Goal: Task Accomplishment & Management: Use online tool/utility

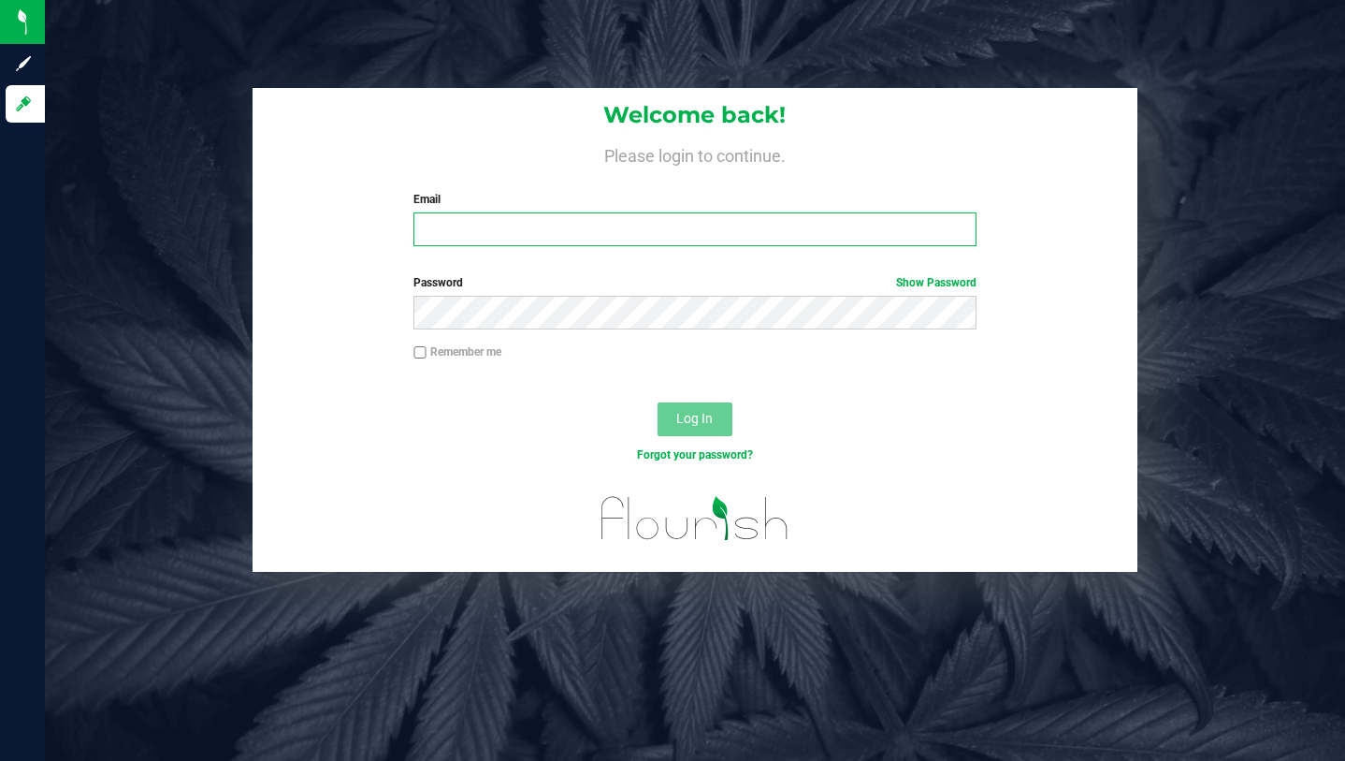
click at [592, 233] on input "Email" at bounding box center [694, 229] width 562 height 34
type input "[PERSON_NAME][EMAIL_ADDRESS][DOMAIN_NAME]"
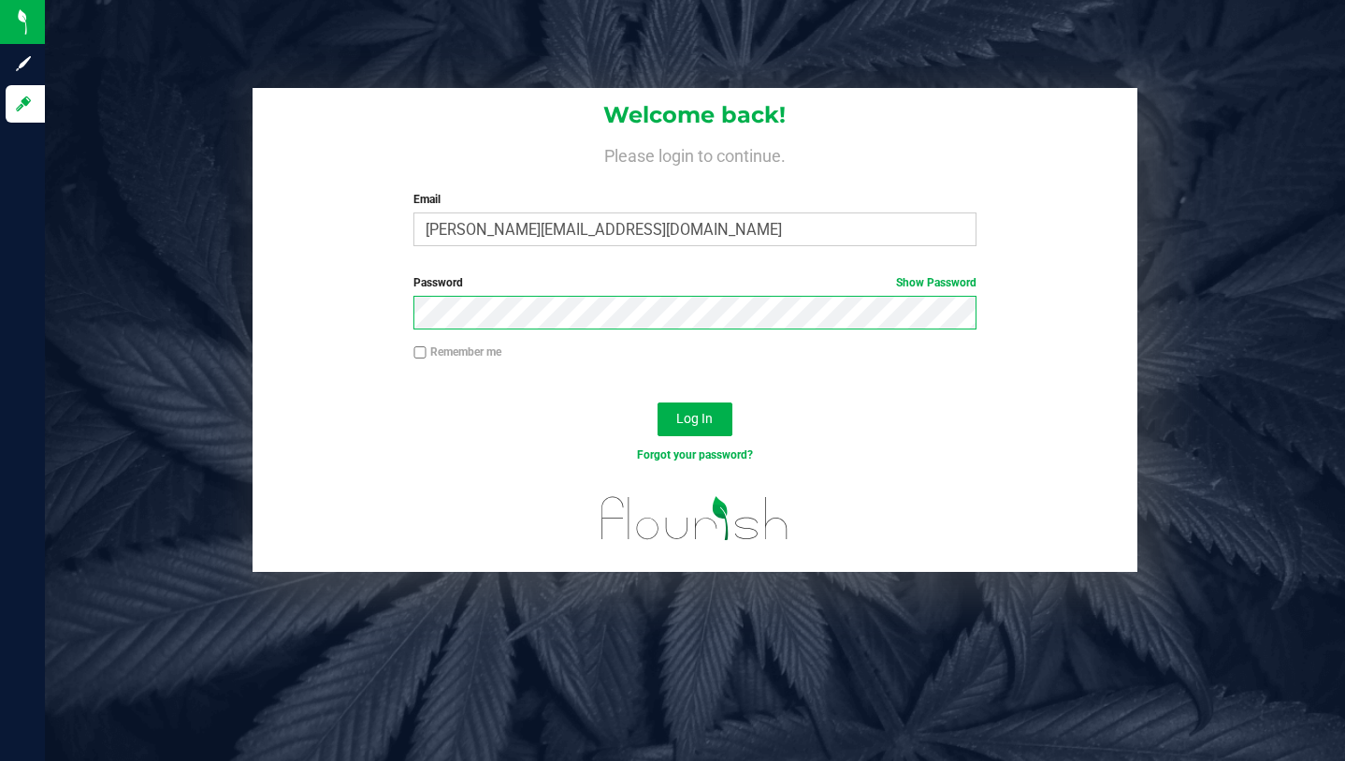
click at [658, 402] on button "Log In" at bounding box center [695, 419] width 75 height 34
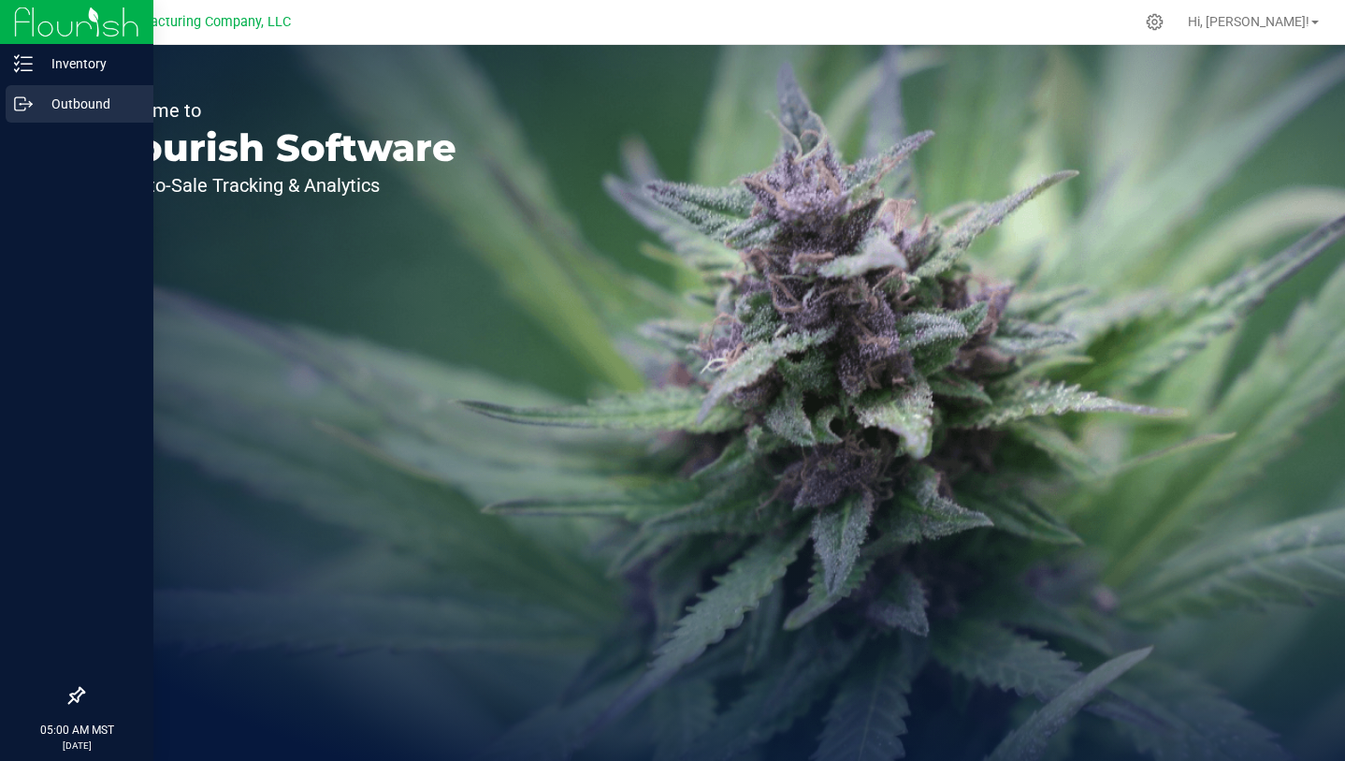
click at [36, 102] on p "Outbound" at bounding box center [89, 104] width 112 height 22
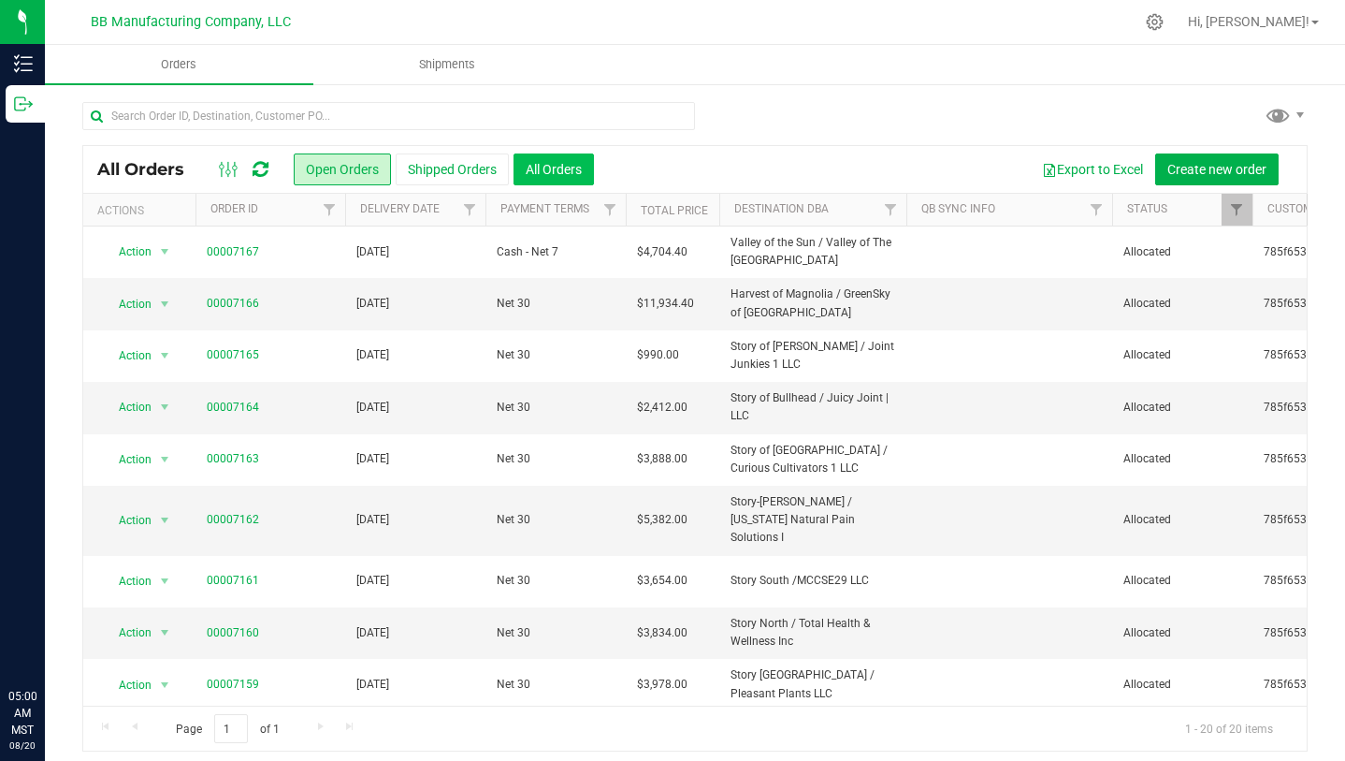
click at [542, 168] on button "All Orders" at bounding box center [554, 169] width 80 height 32
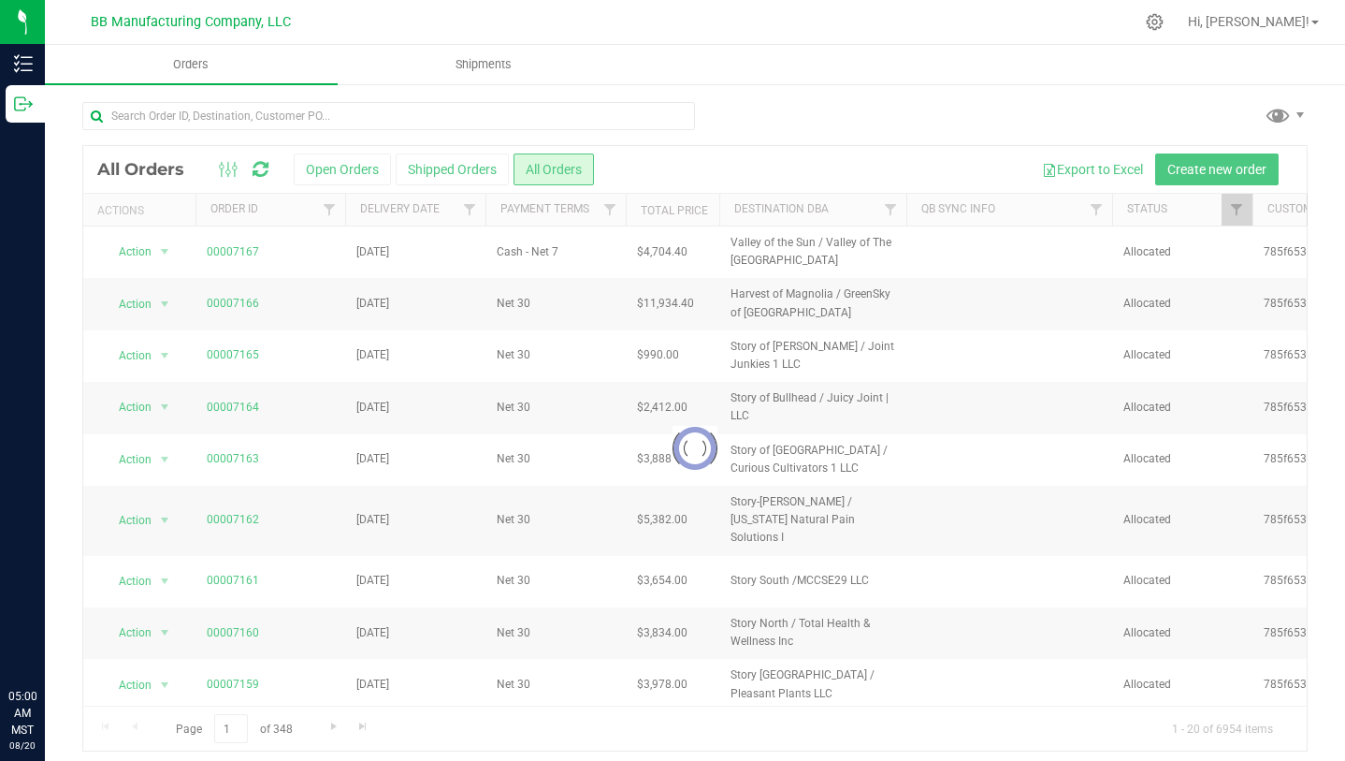
click at [471, 208] on div at bounding box center [695, 448] width 1224 height 604
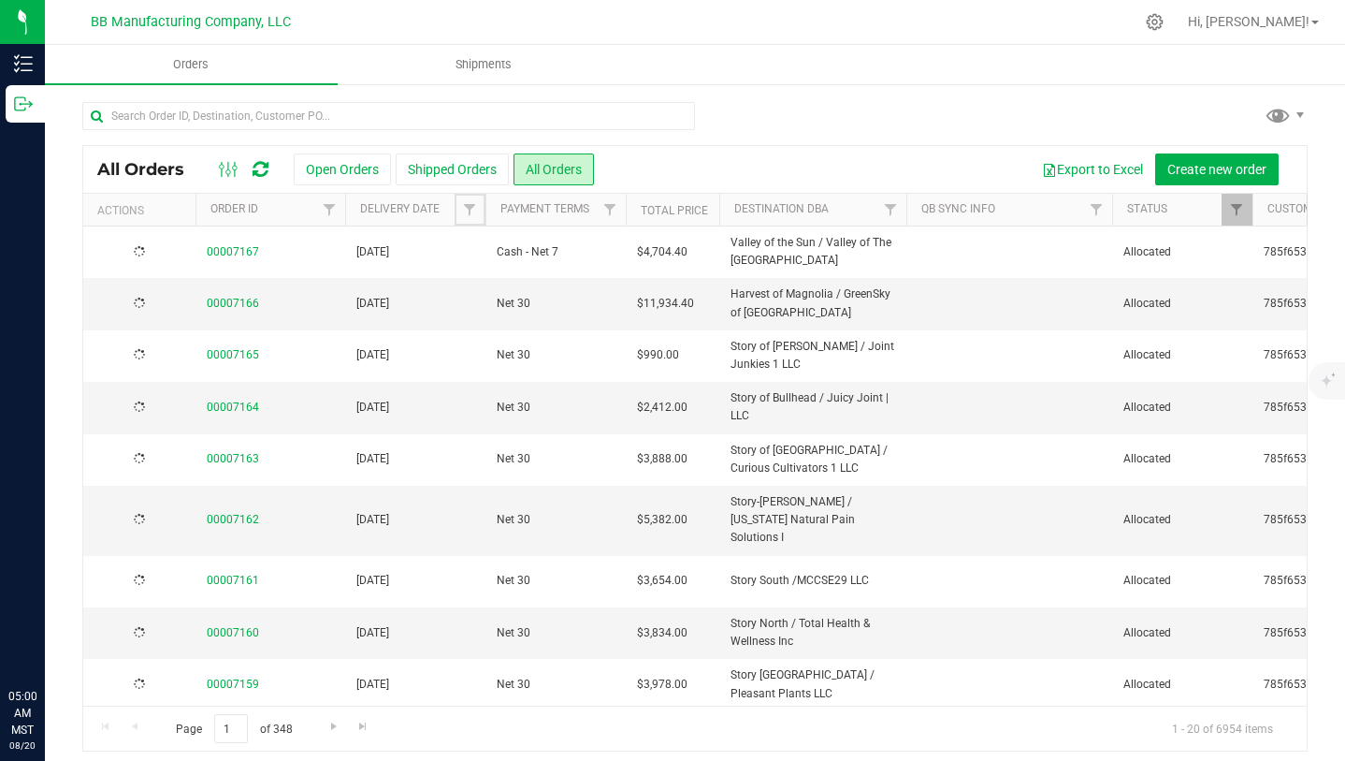
click at [471, 208] on span "Filter" at bounding box center [469, 209] width 15 height 15
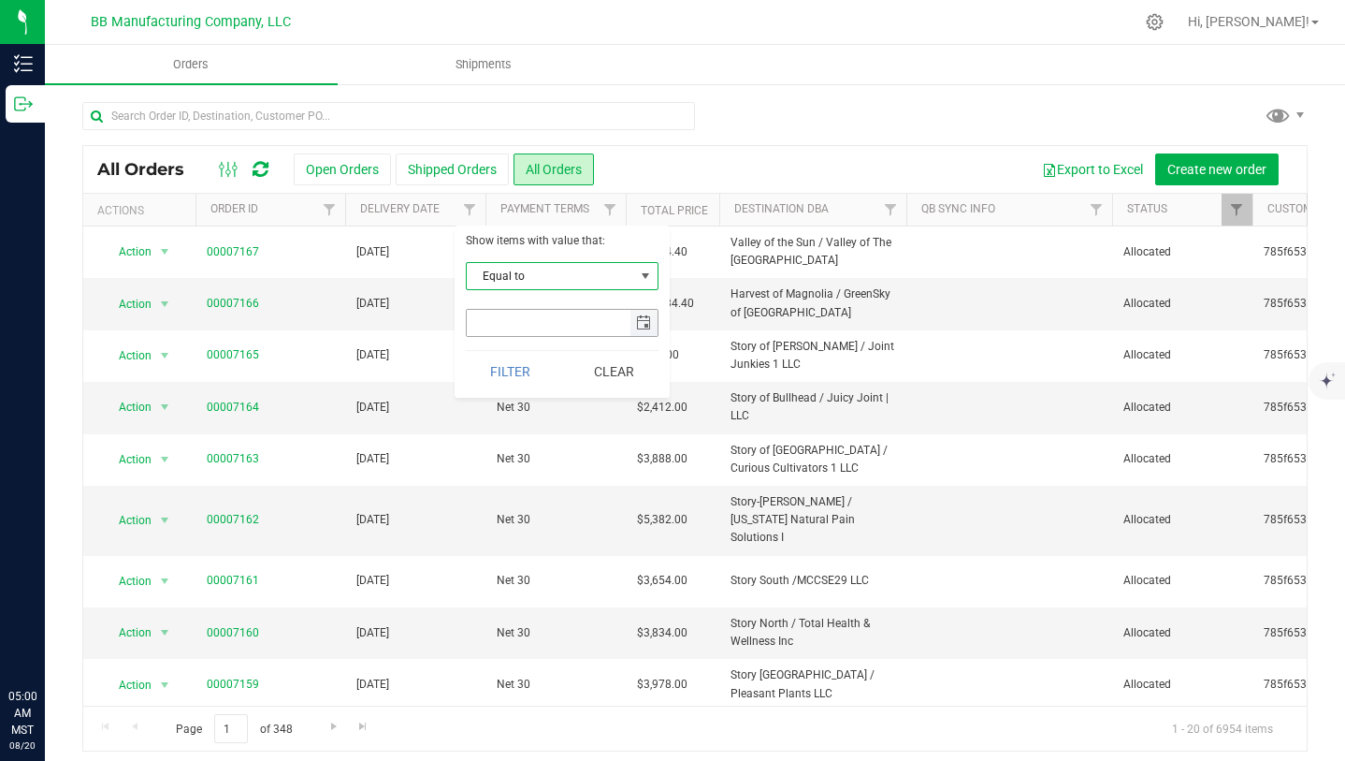
click at [645, 325] on span "select" at bounding box center [643, 322] width 15 height 15
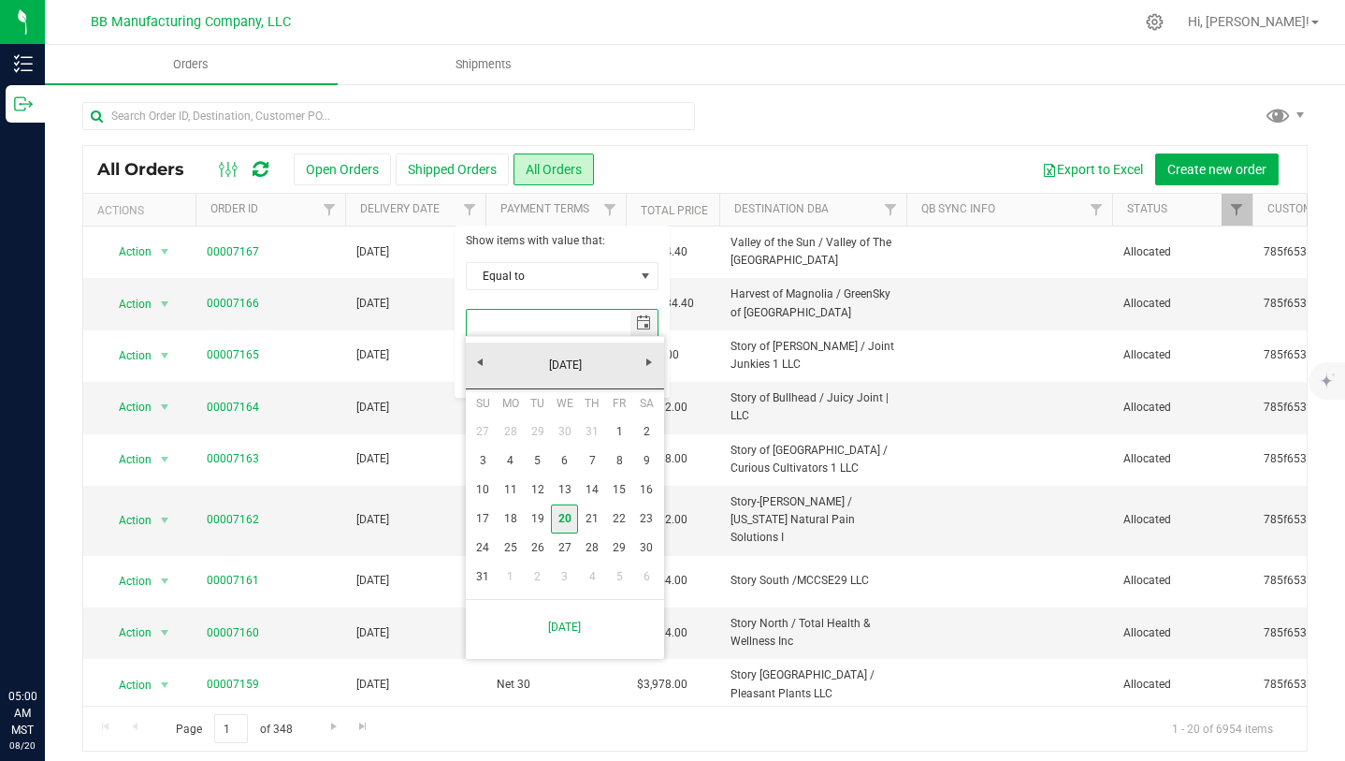
click at [566, 519] on link "20" at bounding box center [564, 518] width 27 height 29
type input "[DATE]"
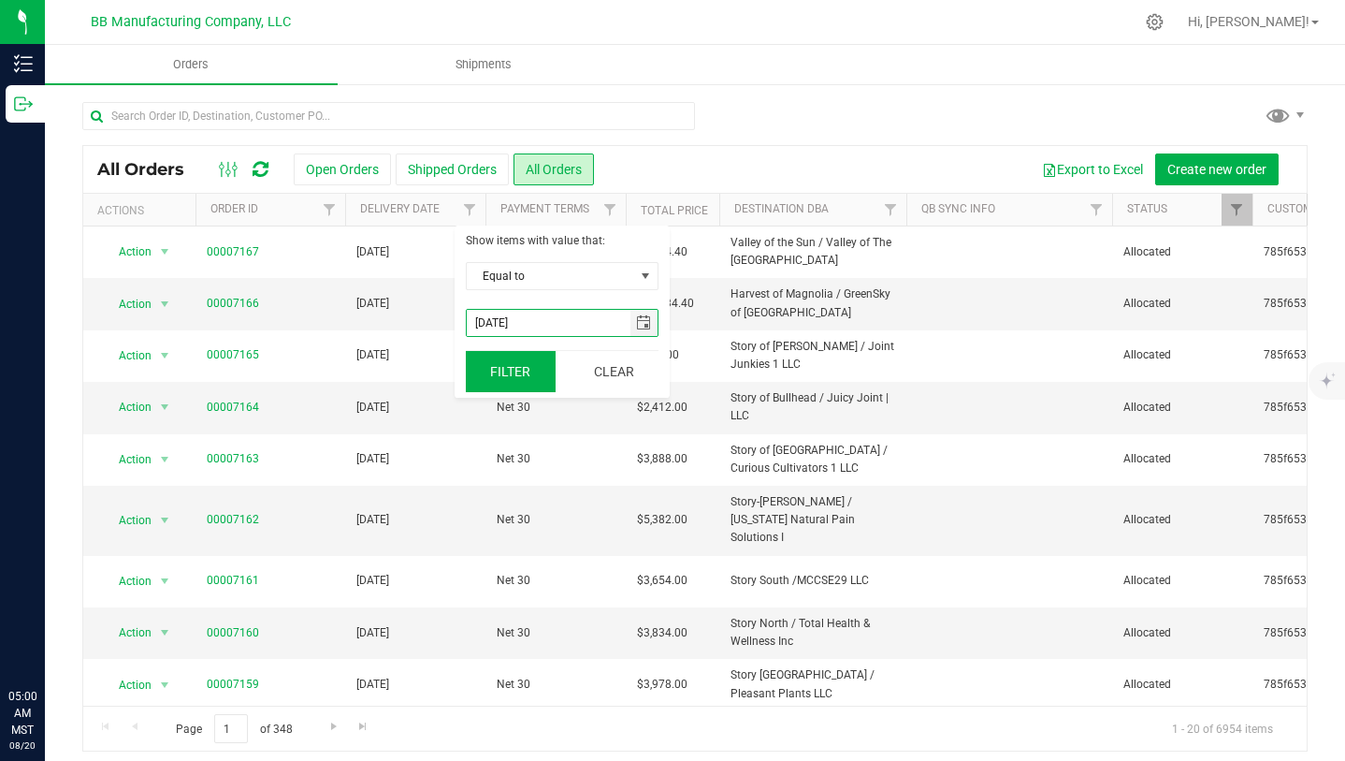
click at [517, 370] on button "Filter" at bounding box center [511, 371] width 90 height 41
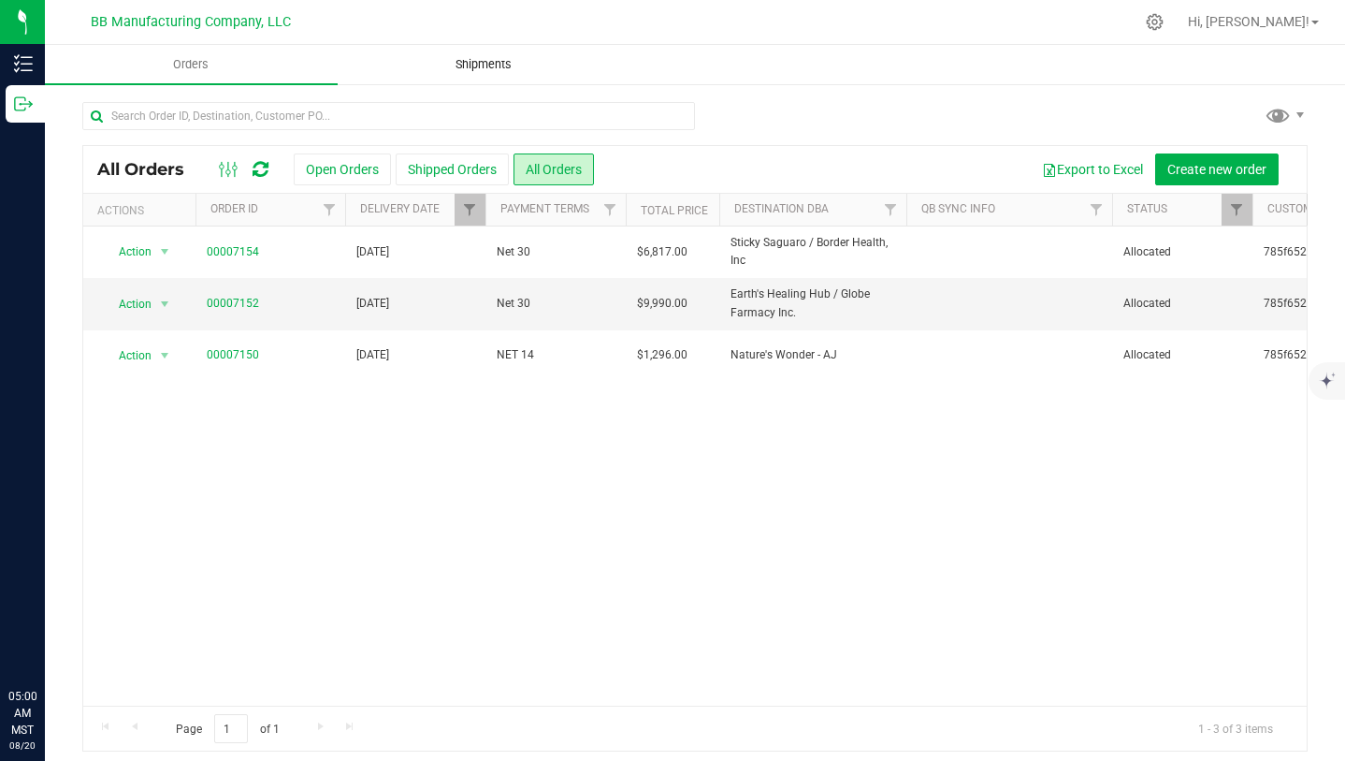
click at [500, 63] on span "Shipments" at bounding box center [483, 64] width 107 height 17
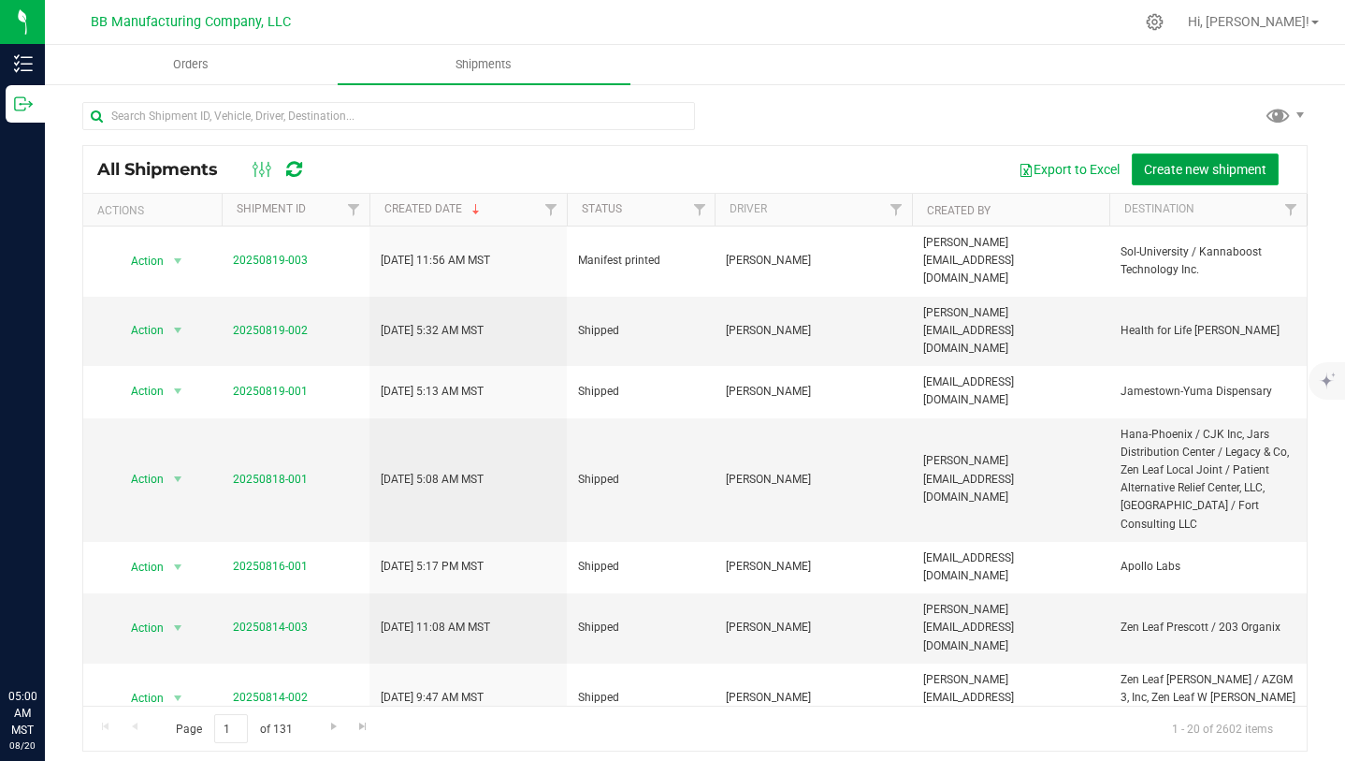
click at [1234, 164] on span "Create new shipment" at bounding box center [1205, 169] width 123 height 15
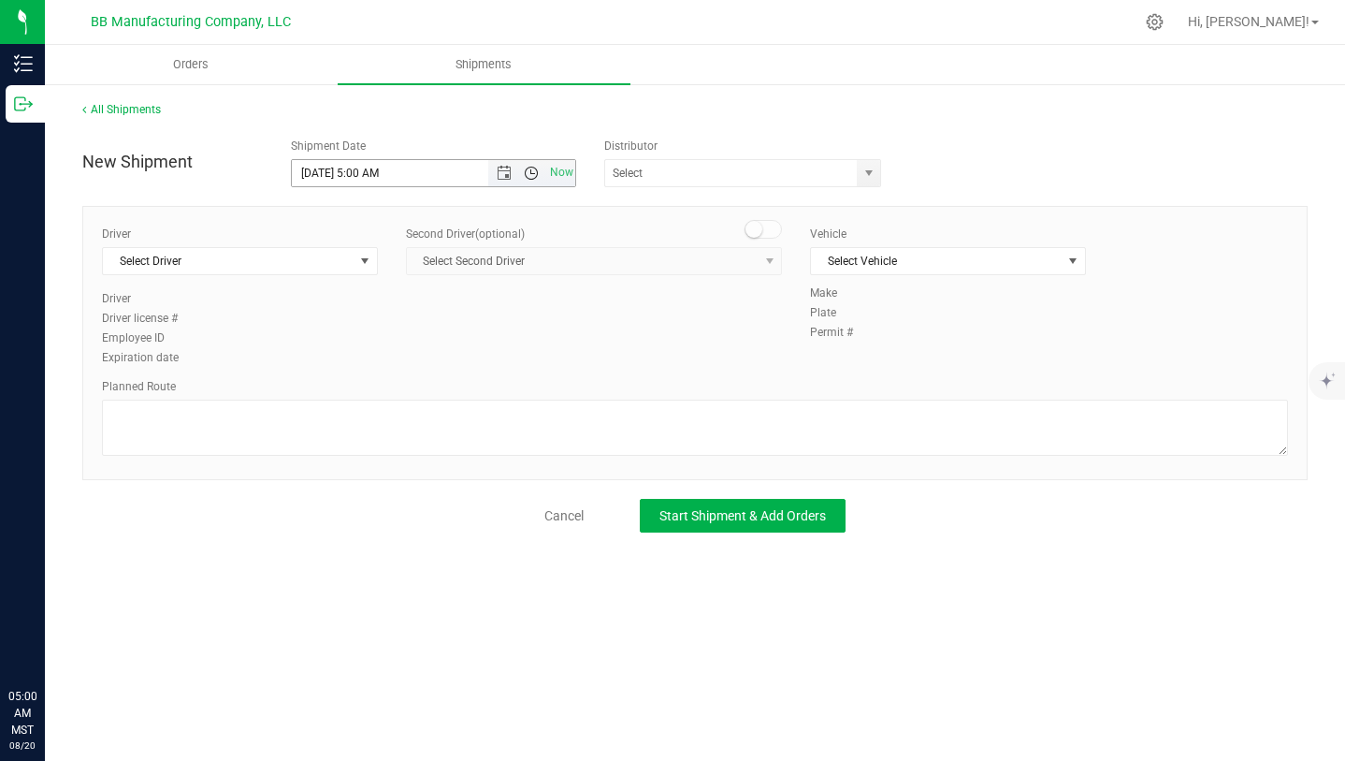
click at [529, 173] on span "Open the time view" at bounding box center [531, 173] width 15 height 15
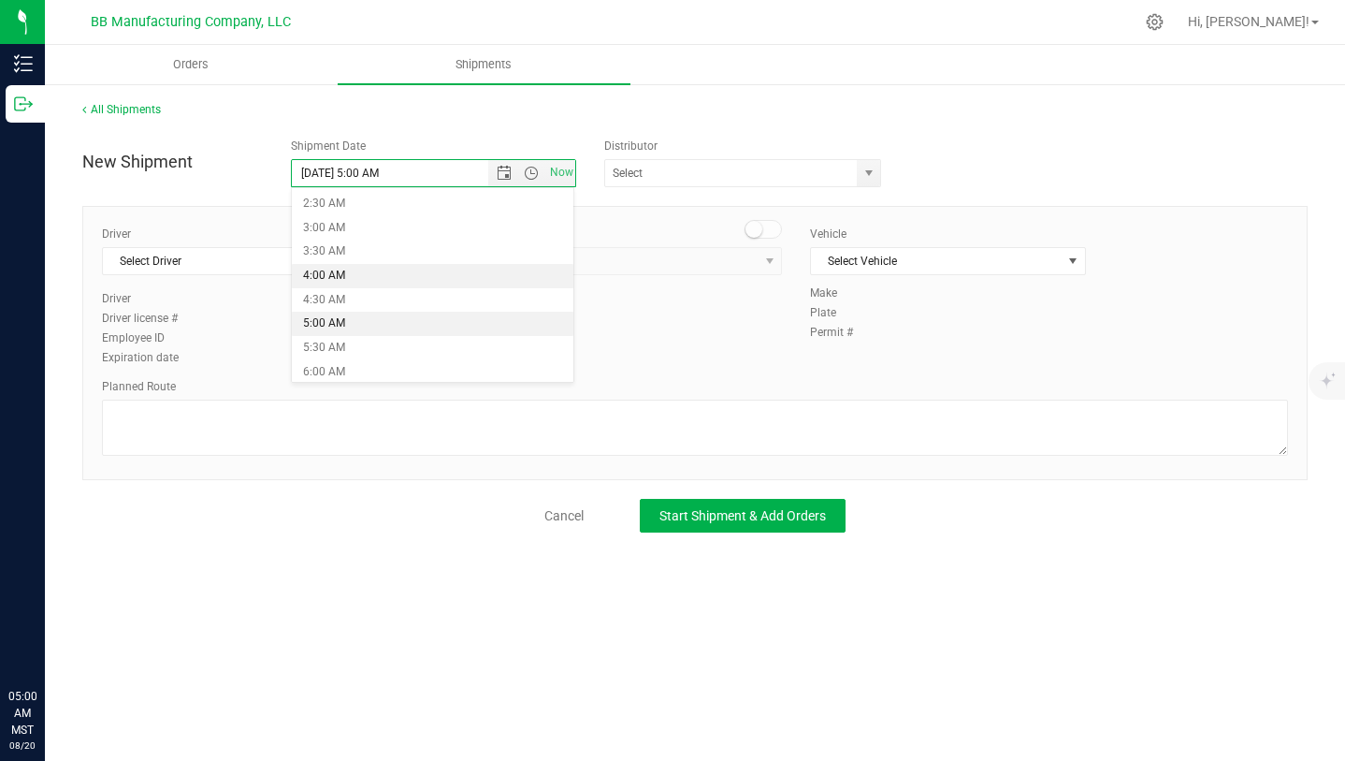
scroll to position [140, 0]
click at [353, 333] on li "5:30 AM" at bounding box center [433, 327] width 282 height 24
type input "[DATE] 5:30 AM"
click at [869, 180] on span "select" at bounding box center [869, 173] width 15 height 15
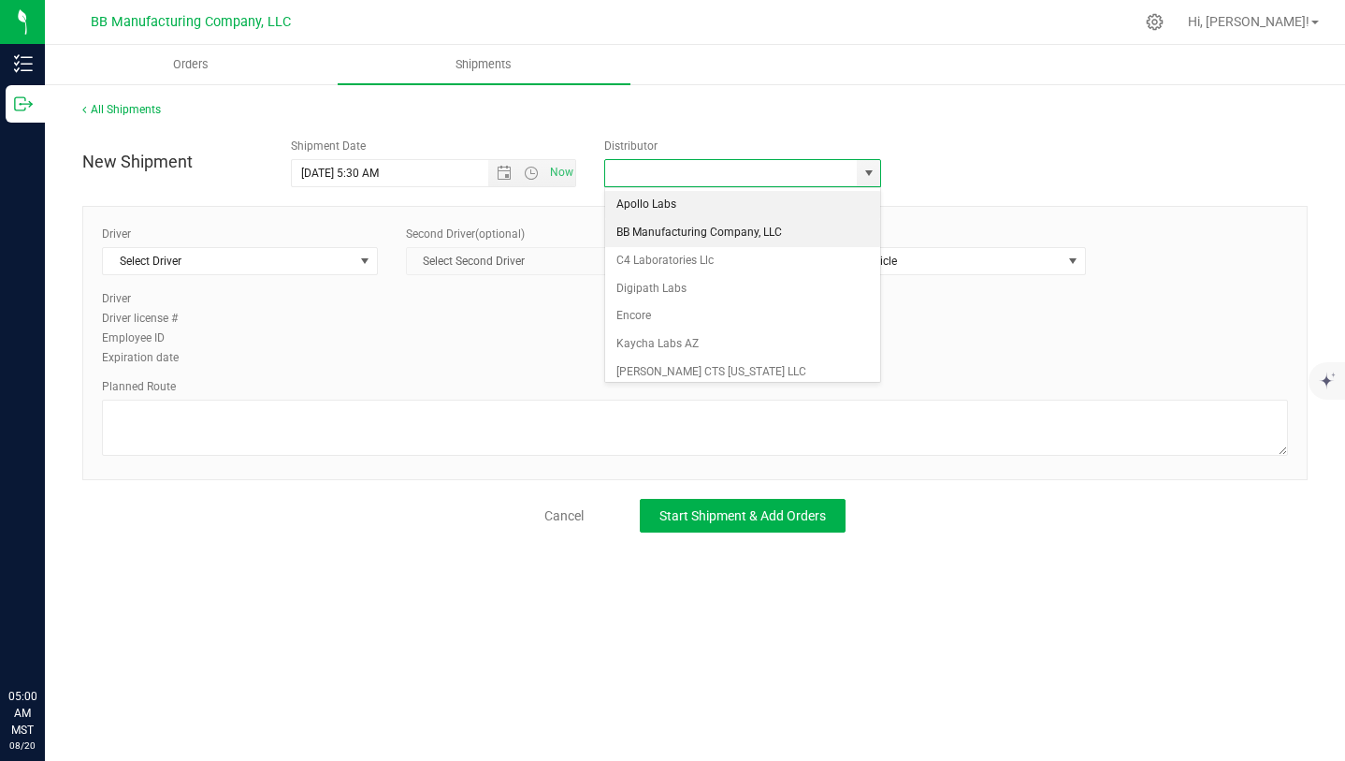
click at [789, 242] on li "BB Manufacturing Company, LLC" at bounding box center [742, 233] width 275 height 28
type input "BB Manufacturing Company, LLC"
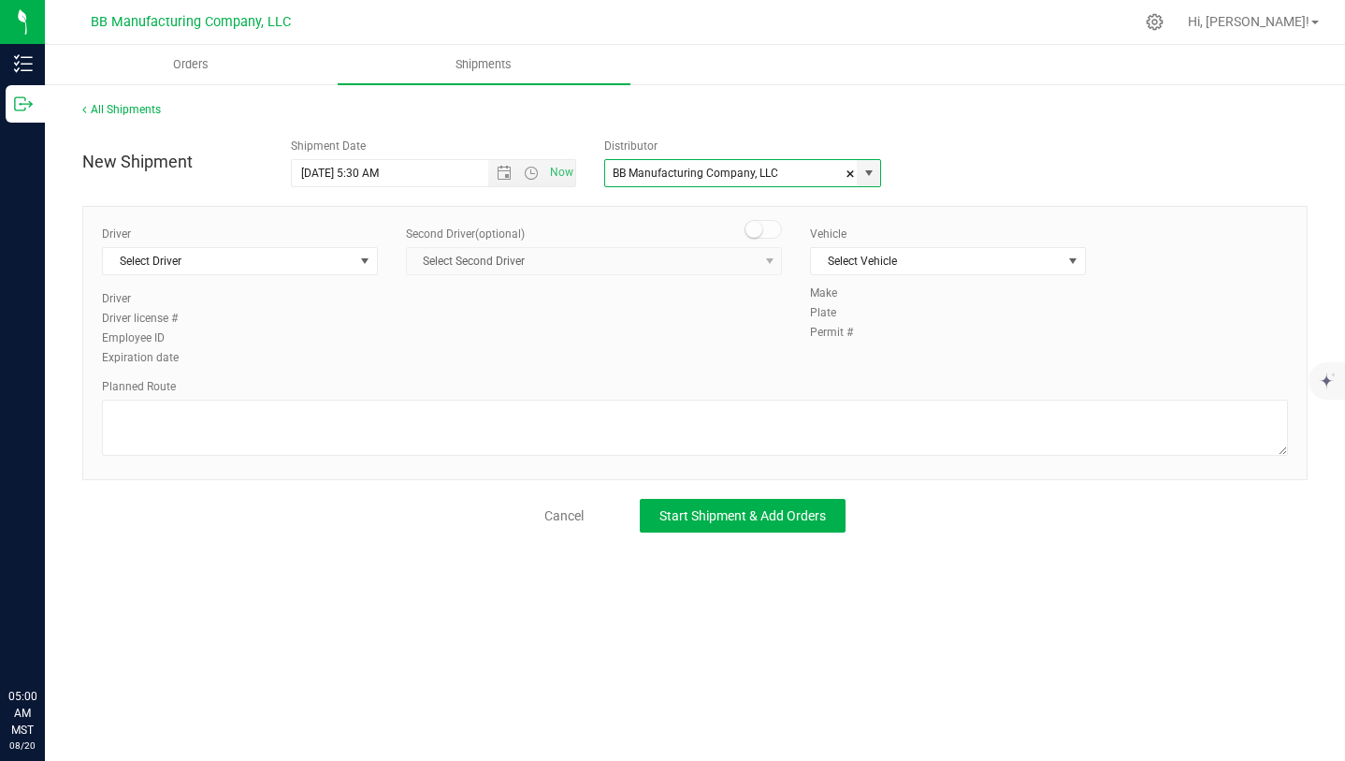
click at [377, 261] on div "Driver Select Driver Select Driver [PERSON_NAME] [PERSON_NAME] [PERSON_NAME] [P…" at bounding box center [240, 296] width 304 height 143
click at [343, 268] on span "Select Driver" at bounding box center [228, 261] width 251 height 26
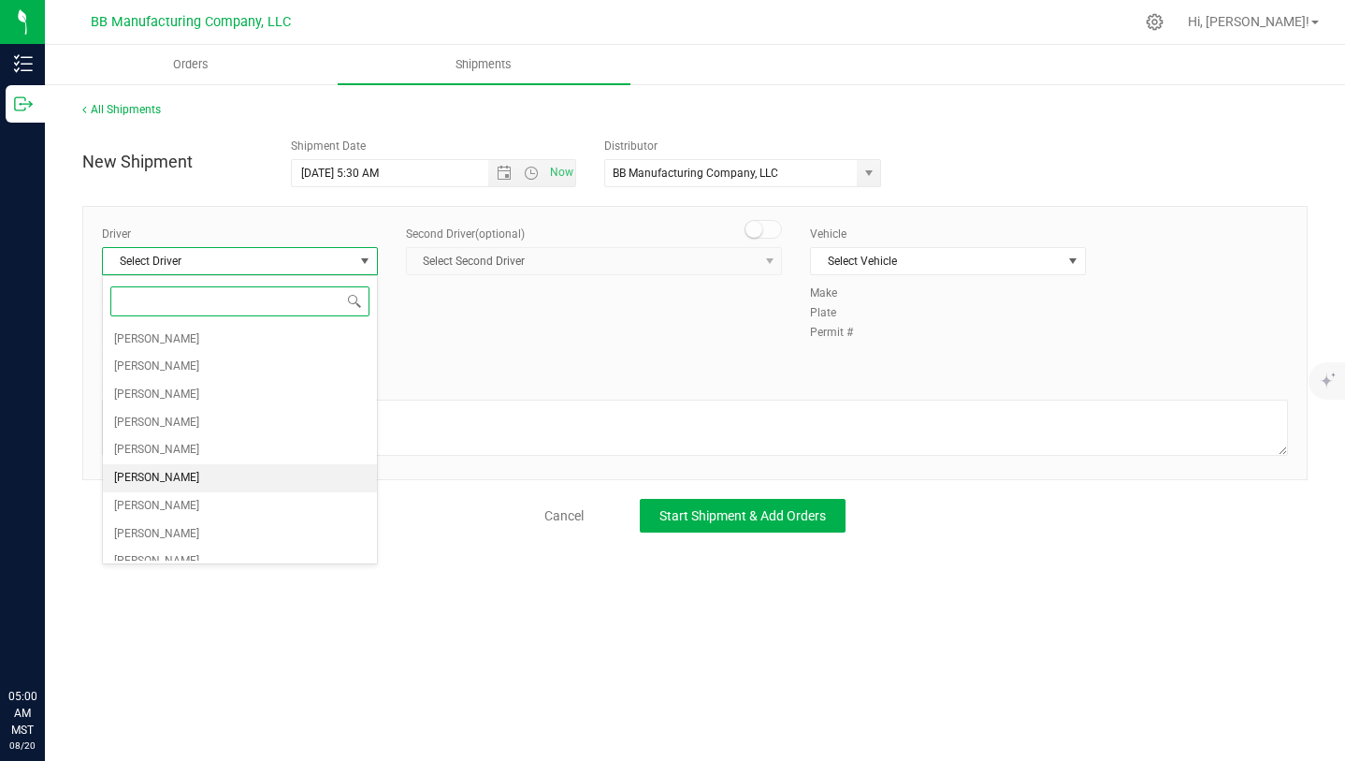
click at [293, 473] on li "[PERSON_NAME]" at bounding box center [240, 478] width 274 height 28
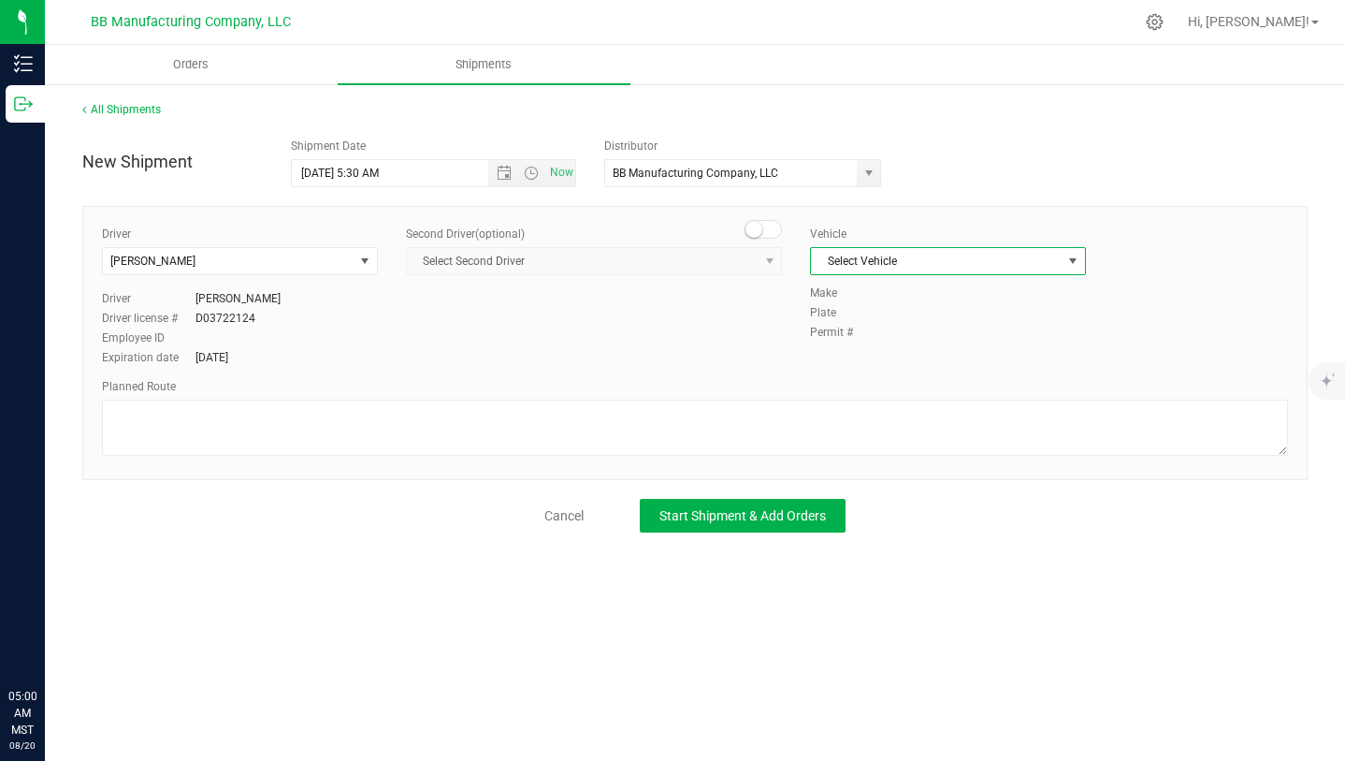
click at [1065, 264] on span "select" at bounding box center [1072, 261] width 15 height 15
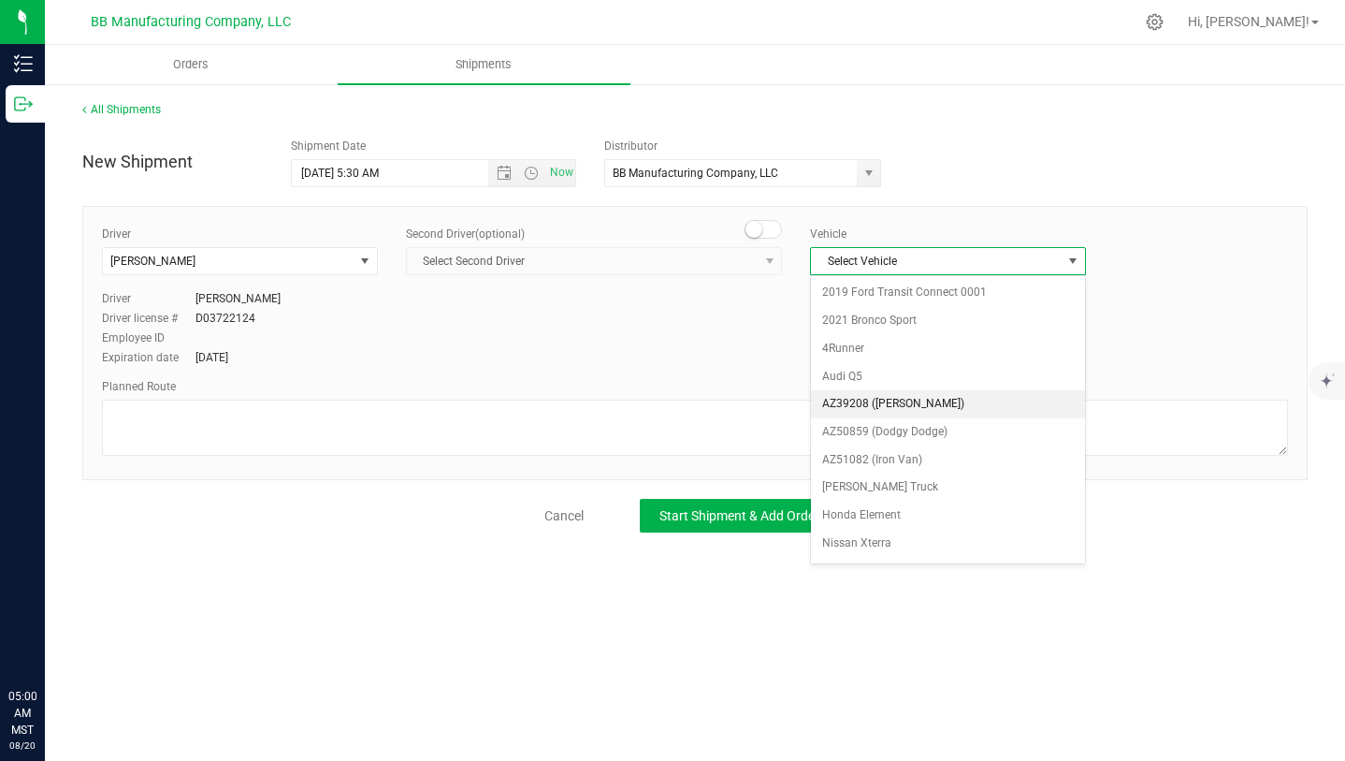
click at [964, 401] on li "AZ39208 ([PERSON_NAME])" at bounding box center [948, 404] width 274 height 28
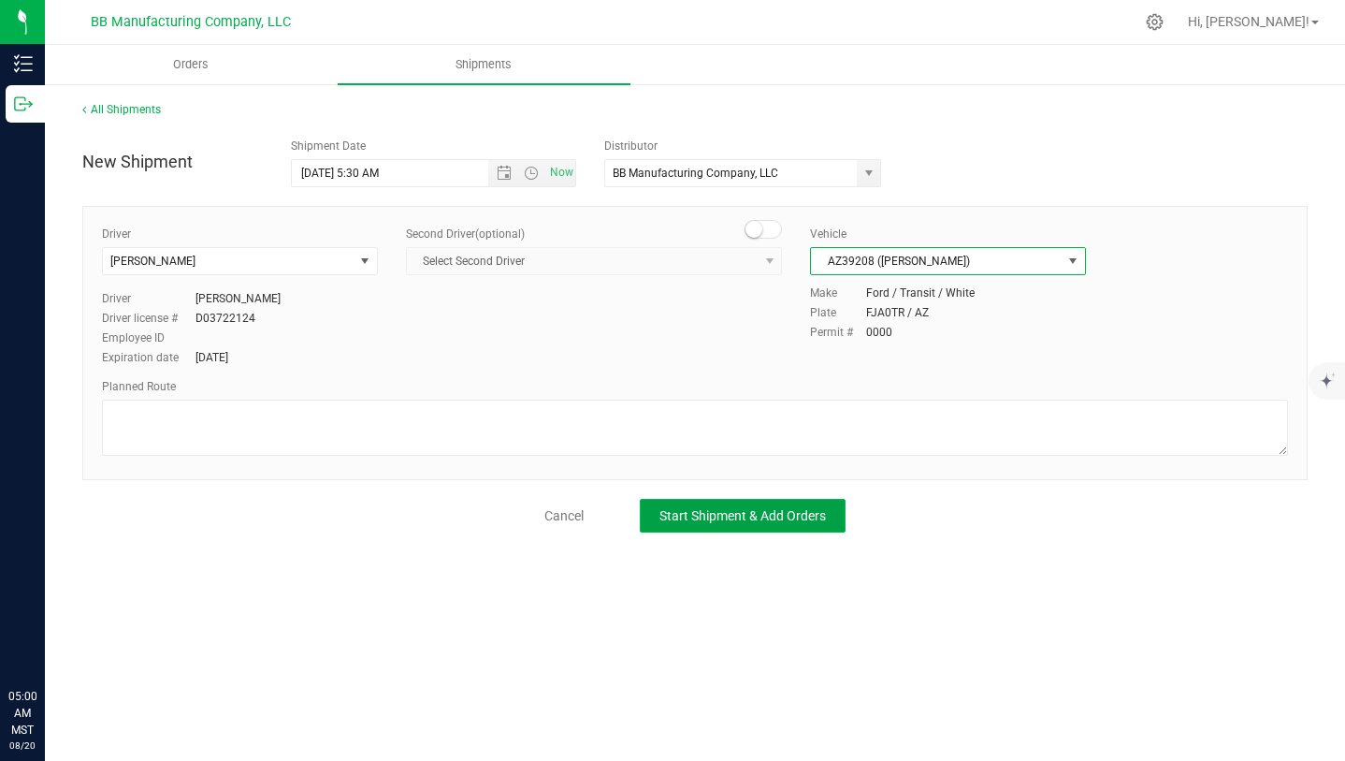
click at [787, 523] on button "Start Shipment & Add Orders" at bounding box center [743, 516] width 206 height 34
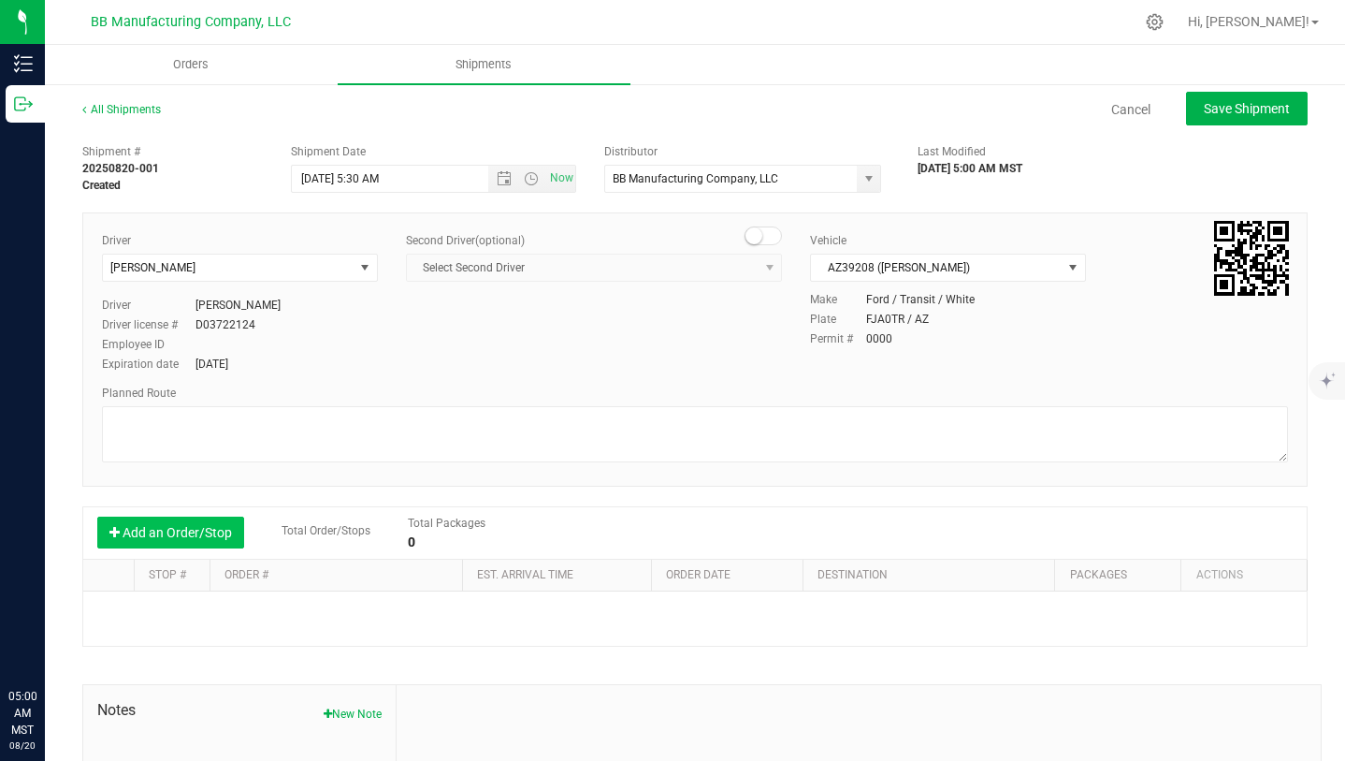
click at [224, 536] on button "Add an Order/Stop" at bounding box center [170, 532] width 147 height 32
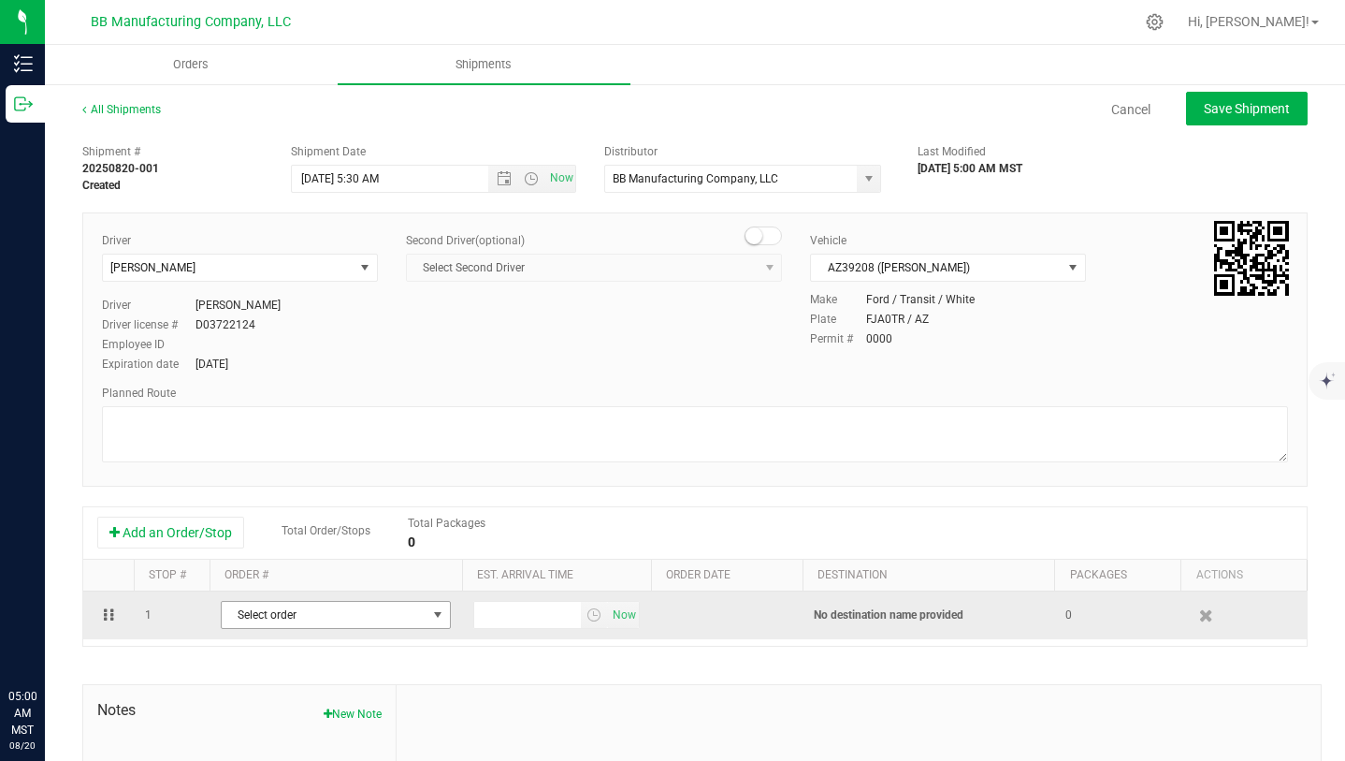
click at [431, 612] on span "select" at bounding box center [437, 614] width 15 height 15
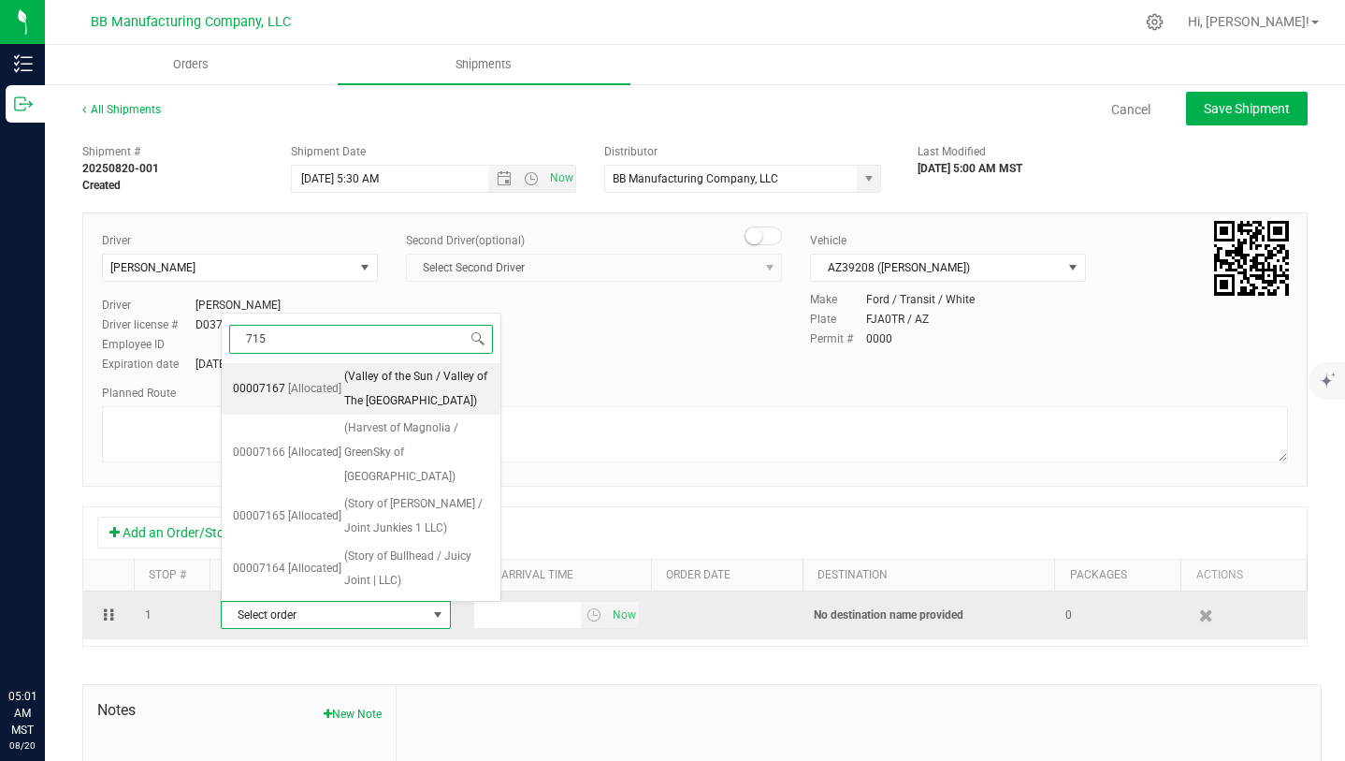
type input "7152"
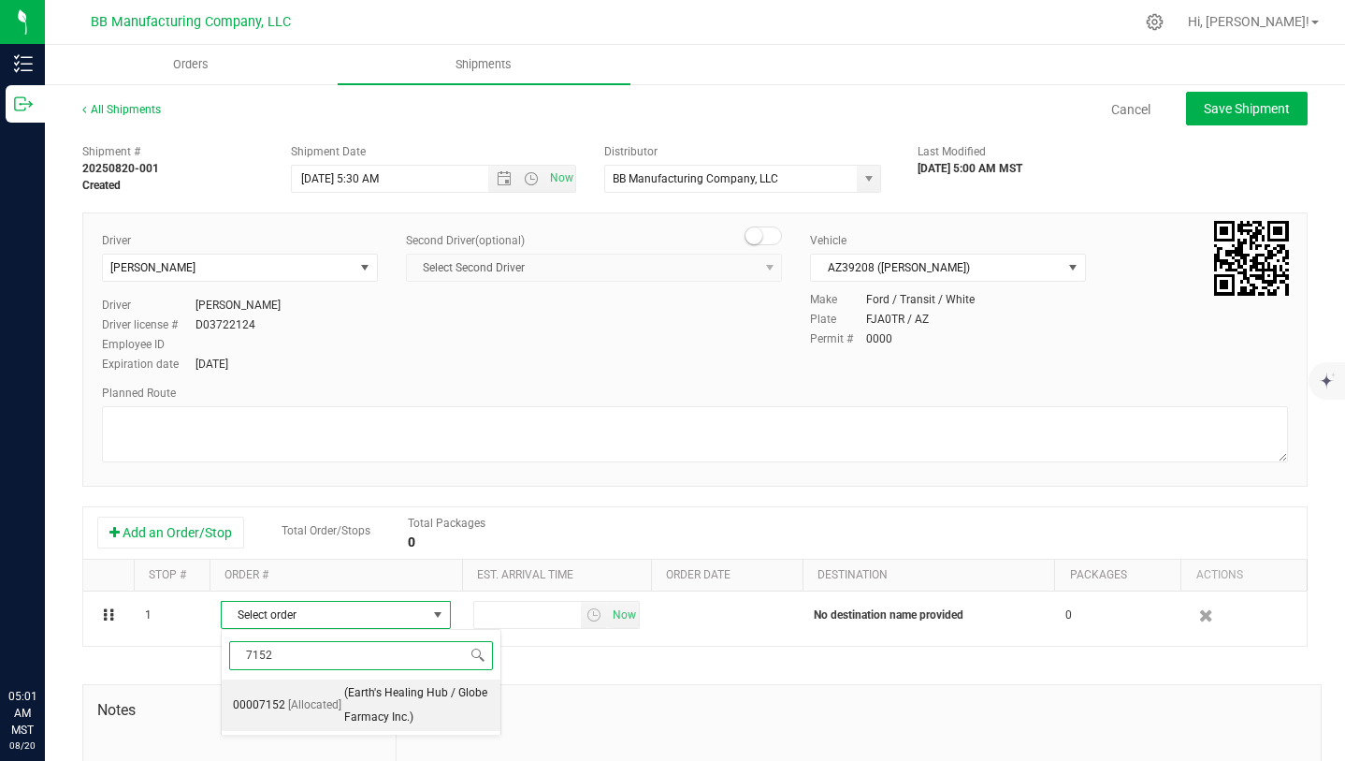
click at [415, 691] on span "(Earth's Healing Hub / Globe Farmacy Inc.)" at bounding box center [416, 705] width 145 height 48
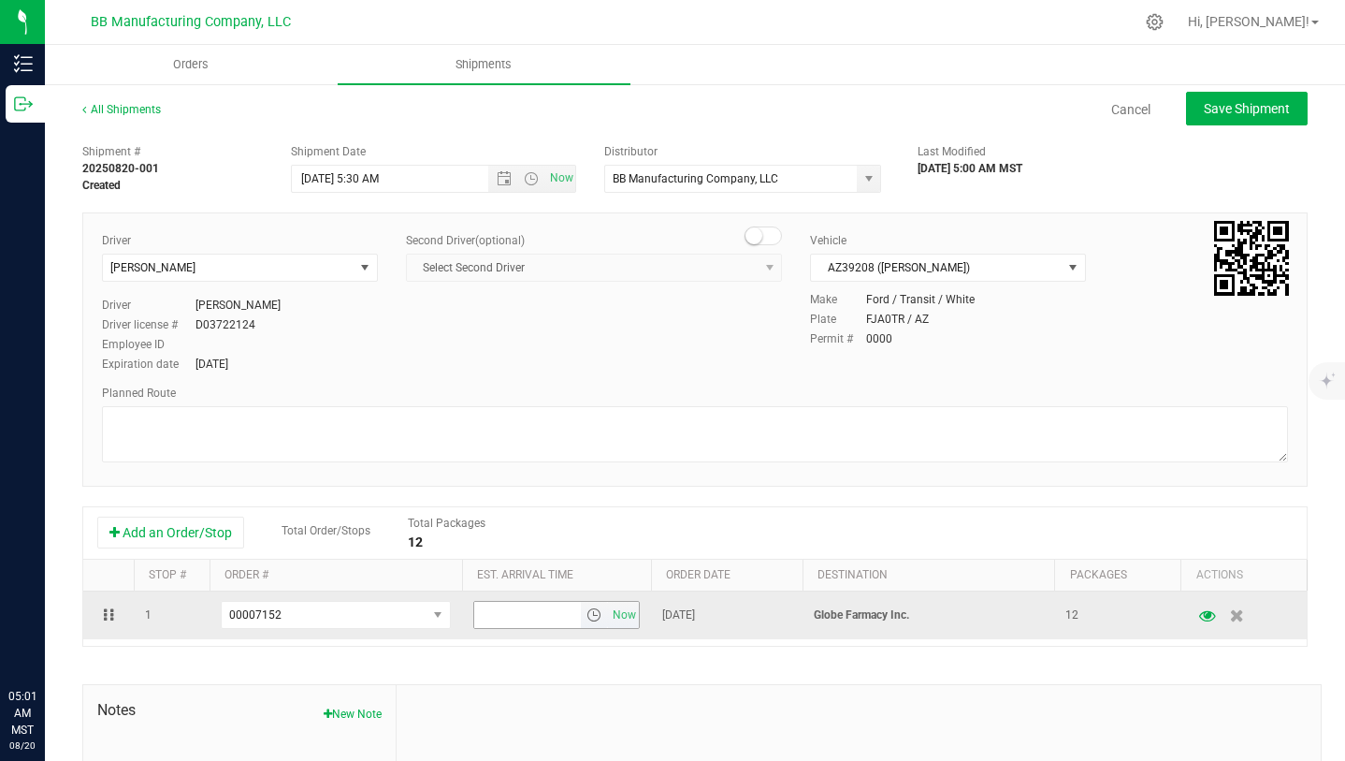
click at [596, 612] on span "select" at bounding box center [594, 614] width 15 height 15
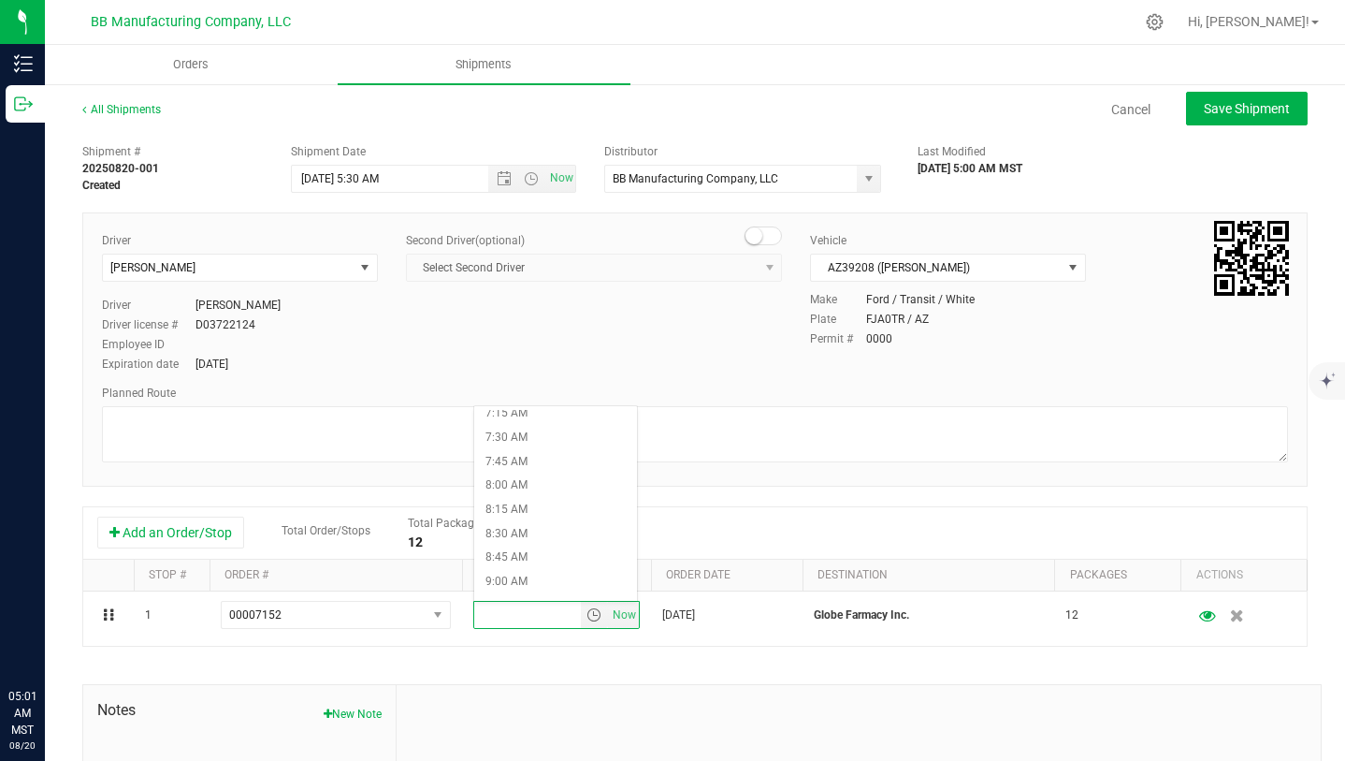
scroll to position [704, 0]
click at [529, 455] on li "7:45 AM" at bounding box center [555, 463] width 163 height 24
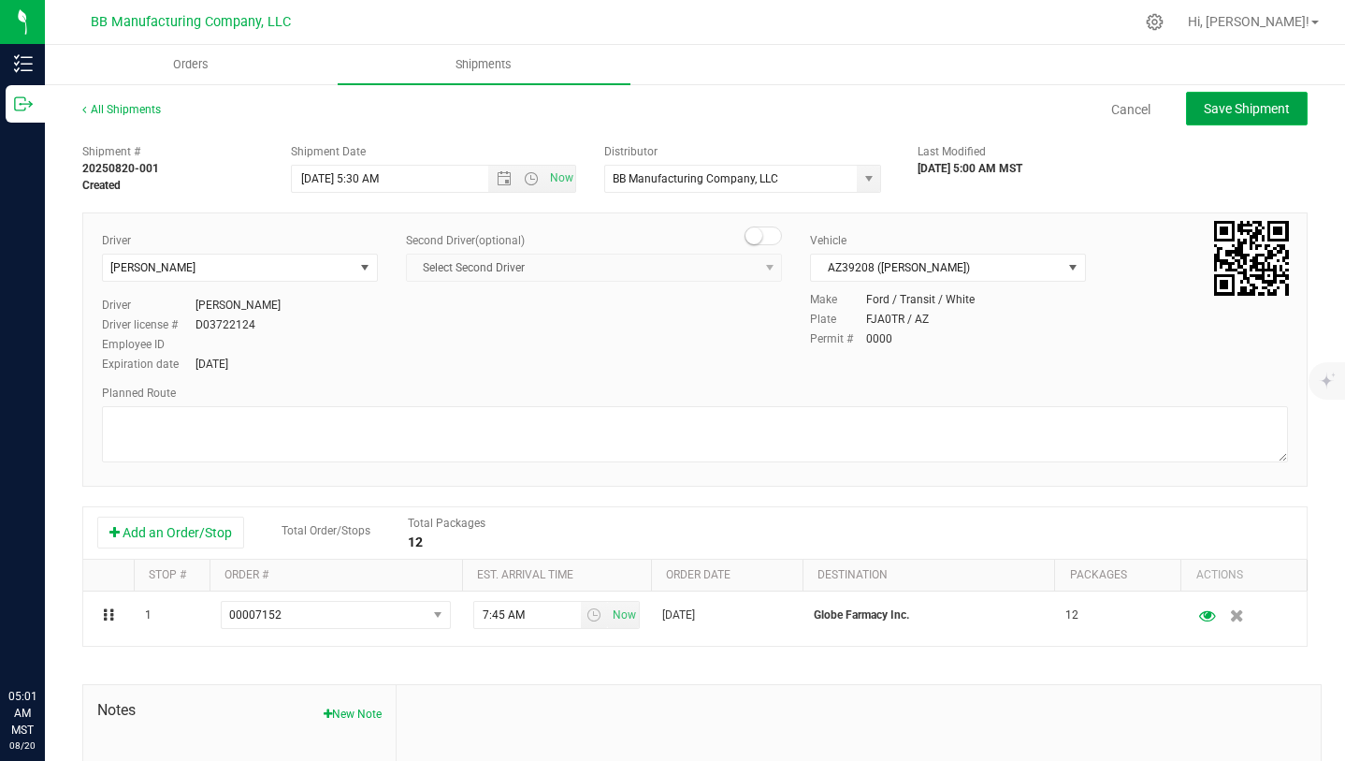
click at [1279, 101] on span "Save Shipment" at bounding box center [1247, 108] width 86 height 15
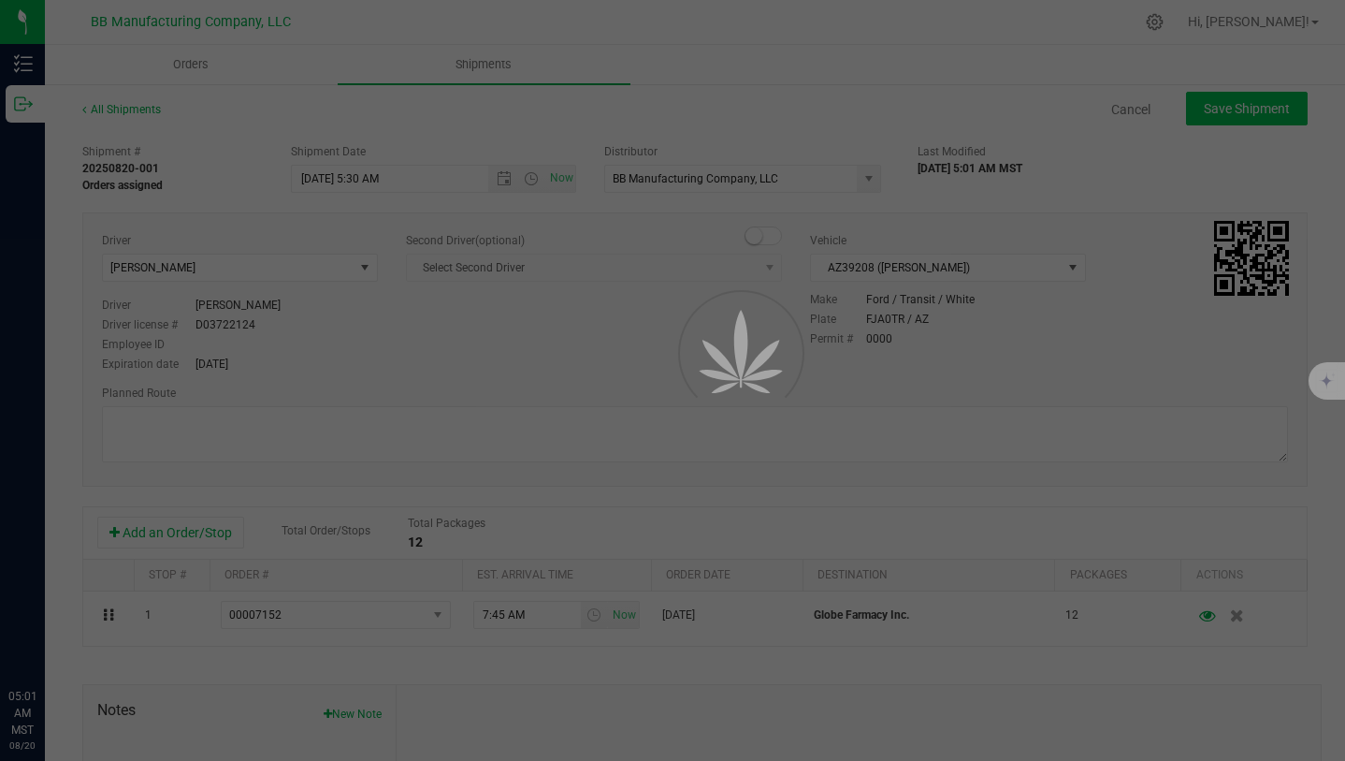
type input "[DATE] 12:30 PM"
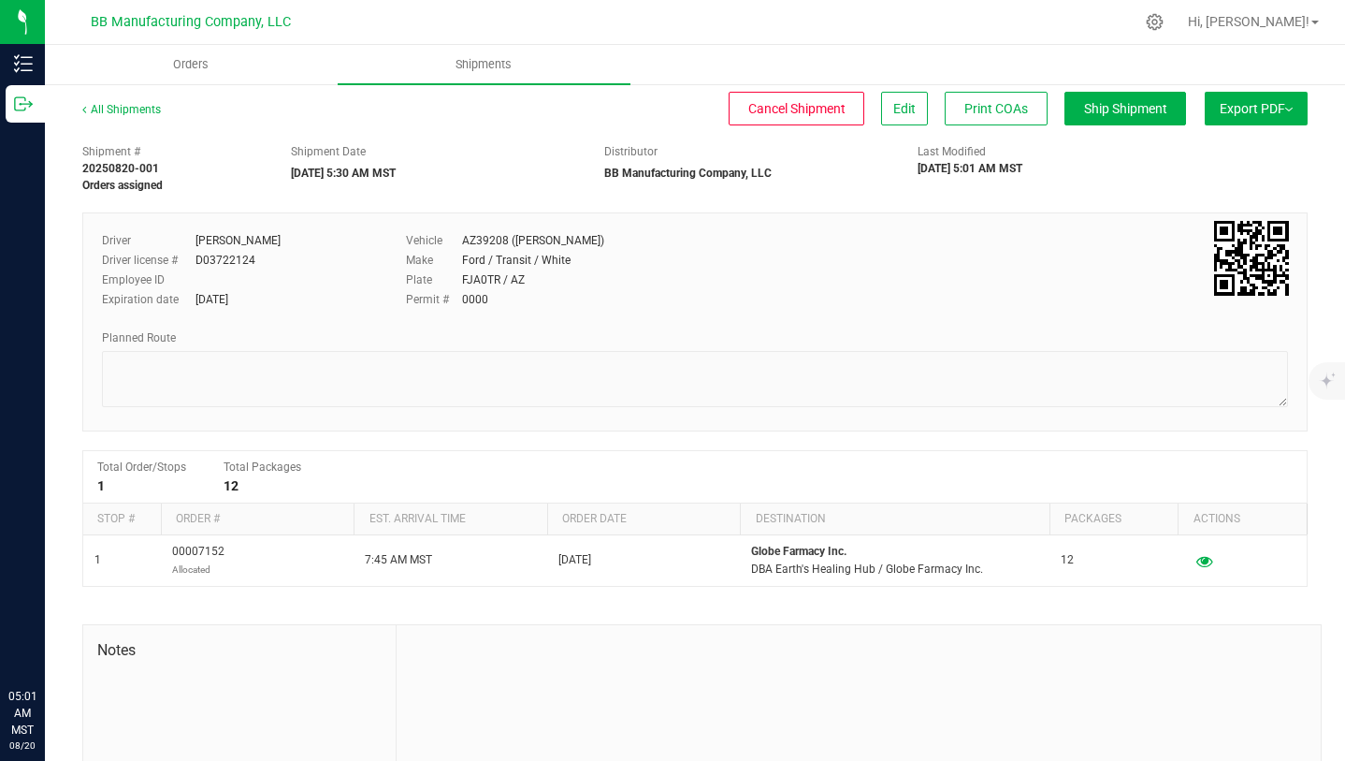
click at [1255, 106] on button "Export PDF" at bounding box center [1256, 109] width 103 height 34
click at [1216, 151] on span "Manifest by Package ID" at bounding box center [1228, 149] width 119 height 13
click at [1280, 23] on span "Hi, [PERSON_NAME]!" at bounding box center [1249, 21] width 122 height 15
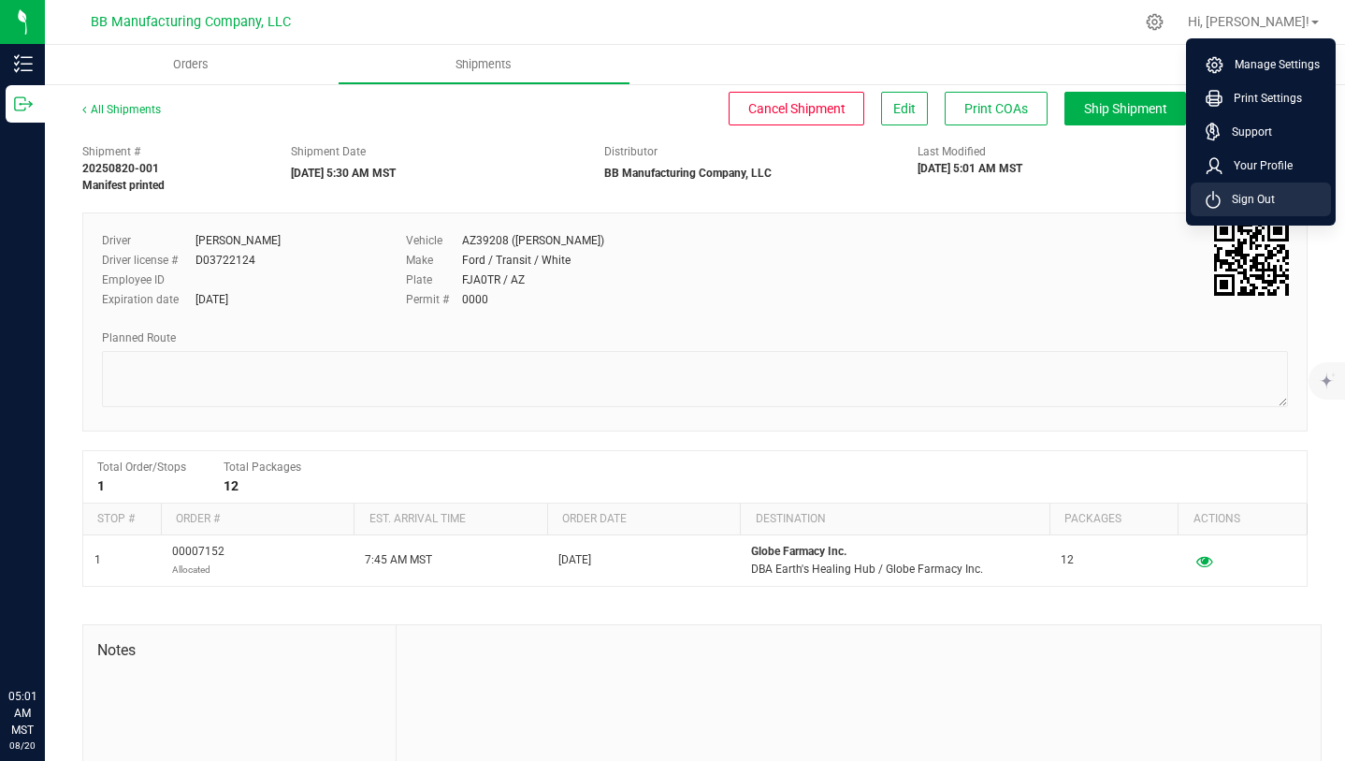
click at [1264, 203] on span "Sign Out" at bounding box center [1248, 199] width 54 height 19
